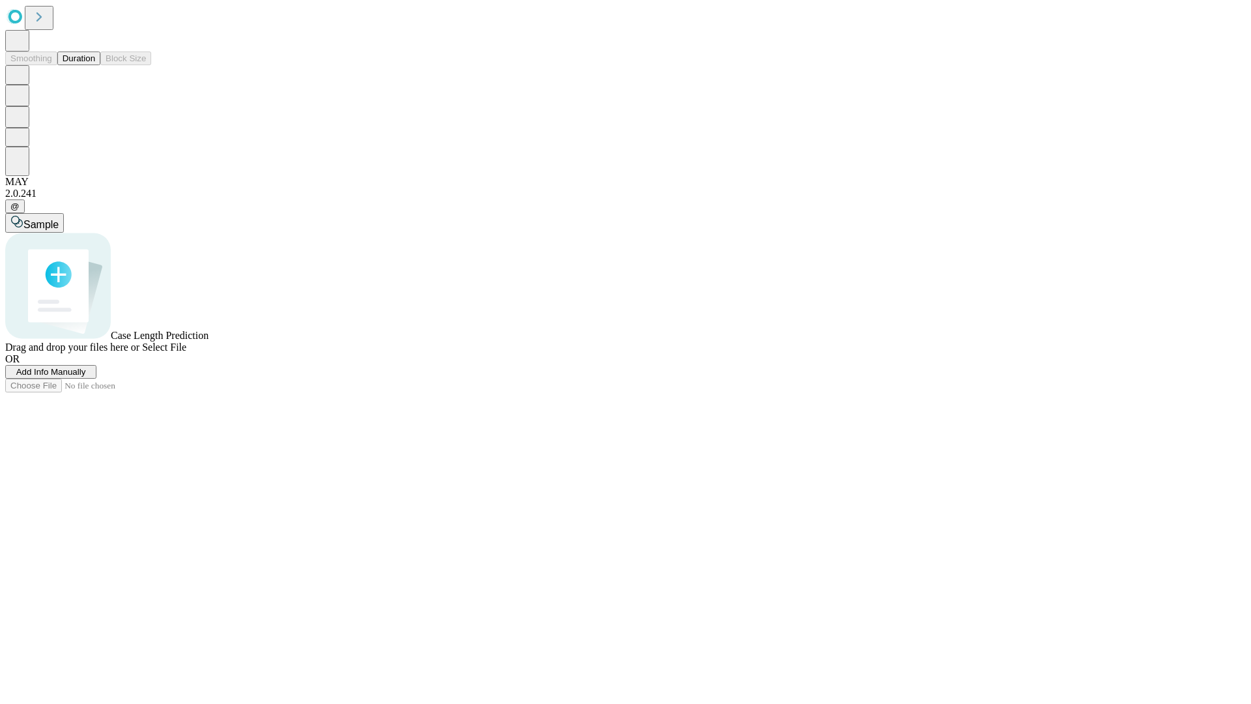
click at [95, 65] on button "Duration" at bounding box center [78, 58] width 43 height 14
click at [86, 377] on span "Add Info Manually" at bounding box center [51, 372] width 70 height 10
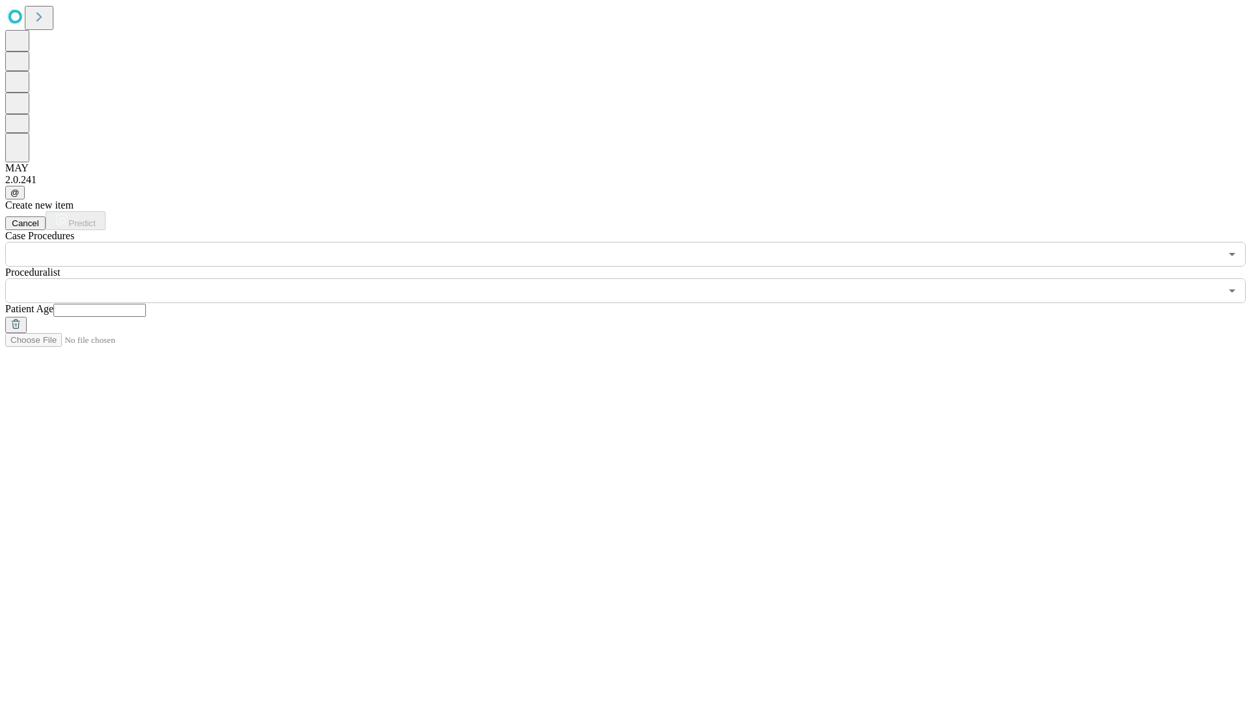
click at [146, 304] on input "text" at bounding box center [99, 310] width 93 height 13
type input "**"
click at [635, 278] on input "text" at bounding box center [613, 290] width 1216 height 25
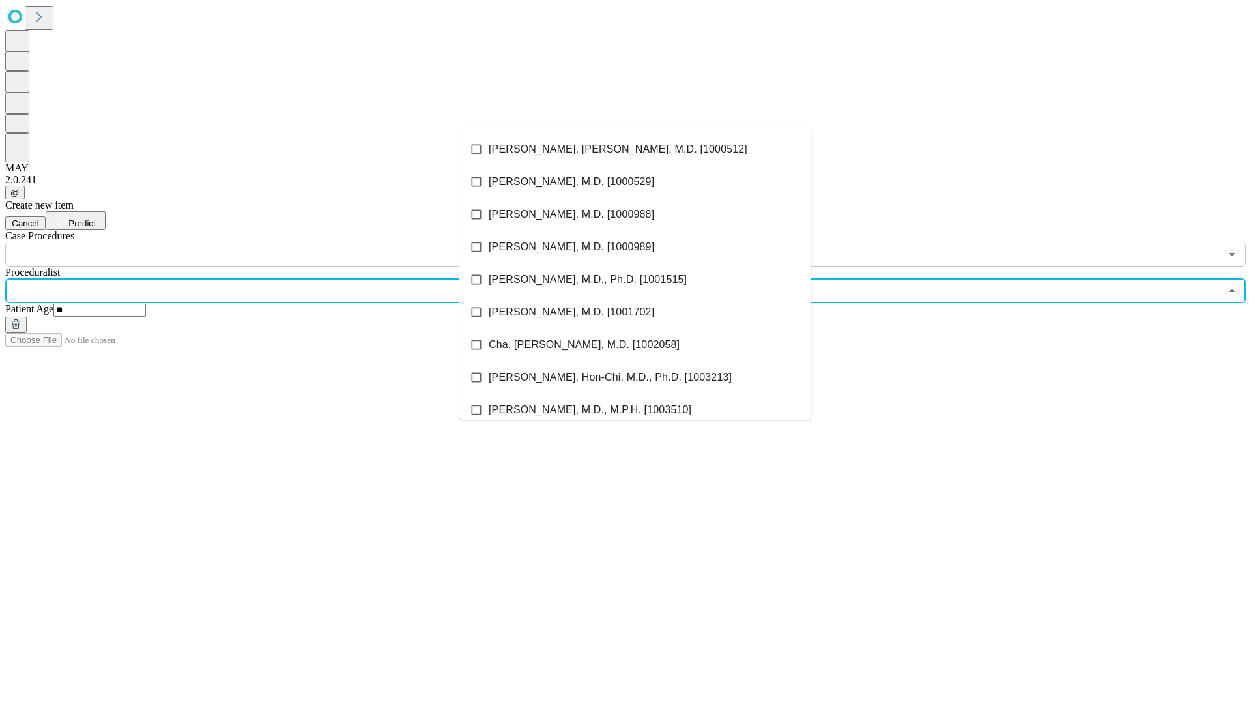
click at [636, 149] on li "[PERSON_NAME], [PERSON_NAME], M.D. [1000512]" at bounding box center [636, 149] width 352 height 33
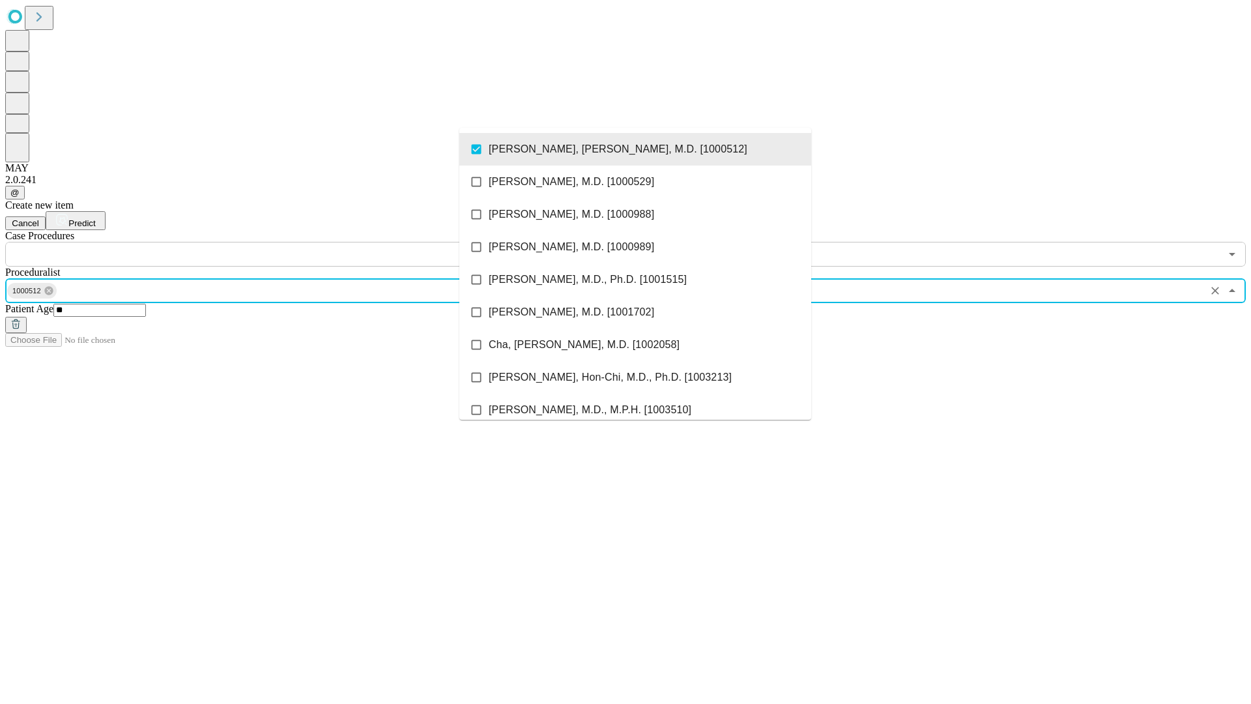
click at [274, 242] on input "text" at bounding box center [613, 254] width 1216 height 25
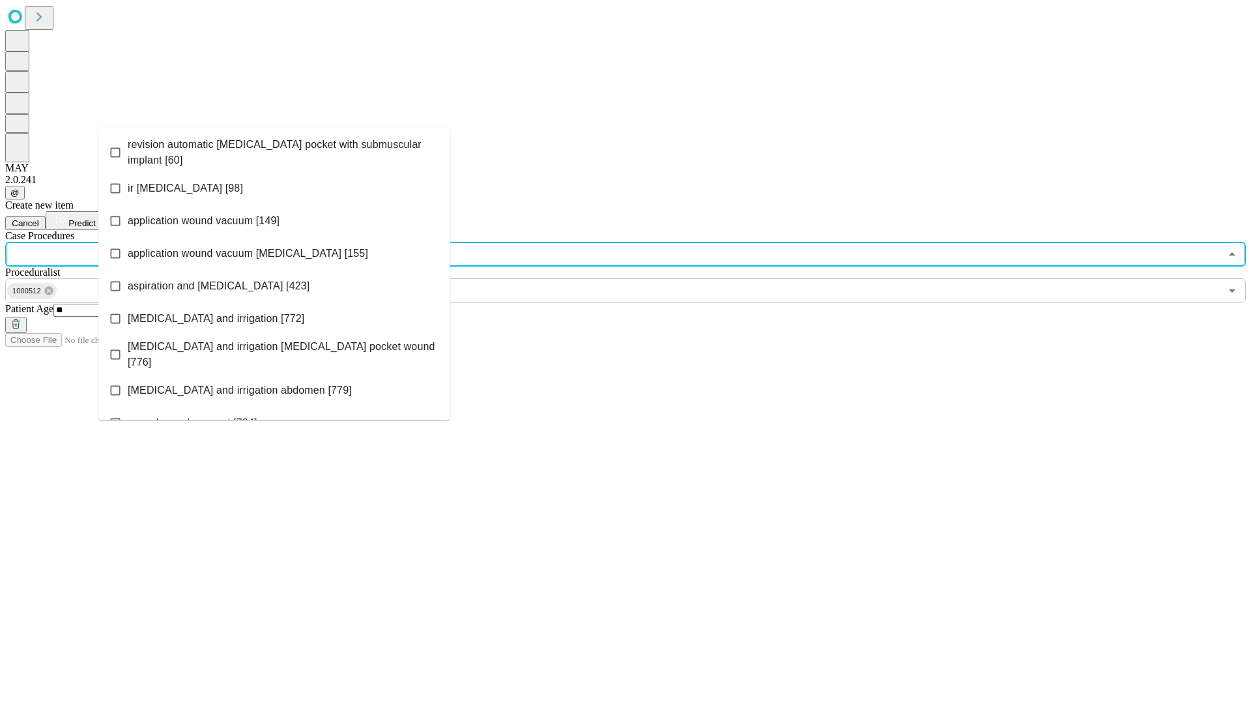
click at [274, 149] on span "revision automatic [MEDICAL_DATA] pocket with submuscular implant [60]" at bounding box center [284, 152] width 312 height 31
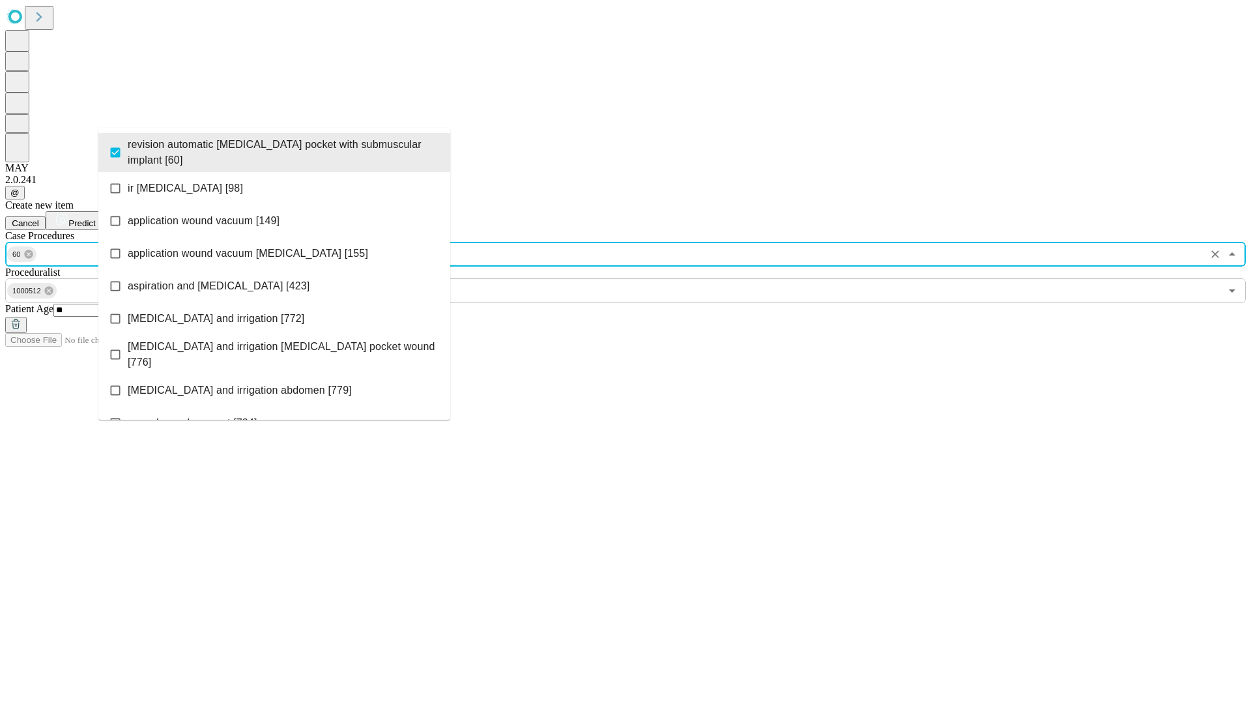
click at [95, 218] on span "Predict" at bounding box center [81, 223] width 27 height 10
